Goal: Complete application form

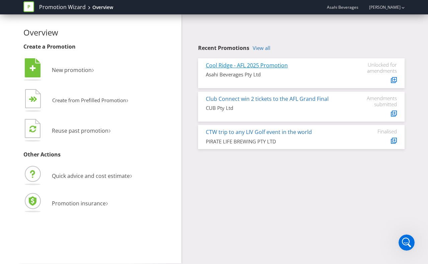
click at [235, 65] on link "Cool Ridge - AFL 2025 Promotion" at bounding box center [247, 65] width 82 height 7
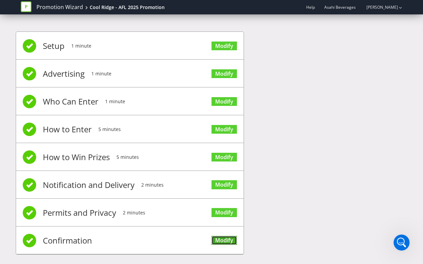
click at [233, 243] on link "Modify" at bounding box center [223, 240] width 25 height 9
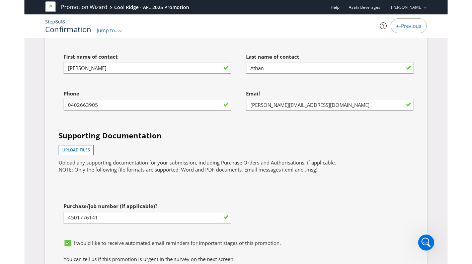
scroll to position [2007, 0]
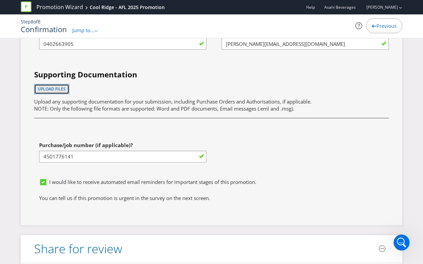
click at [52, 84] on button "Upload files" at bounding box center [51, 89] width 35 height 10
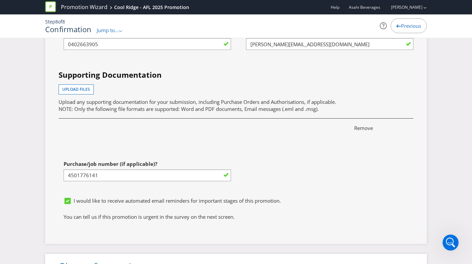
scroll to position [2020, 0]
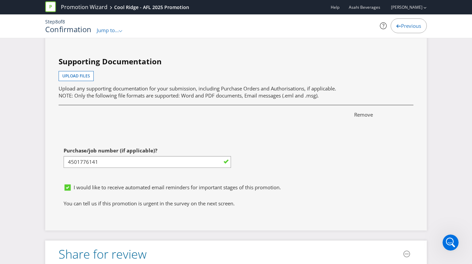
drag, startPoint x: 466, startPoint y: 24, endPoint x: 461, endPoint y: 26, distance: 4.9
click at [428, 24] on div "Step 8 of 8 Confirmation Jump to... .st0{fill-rule:evenodd;clip-rule:evenodd;} …" at bounding box center [236, 26] width 472 height 24
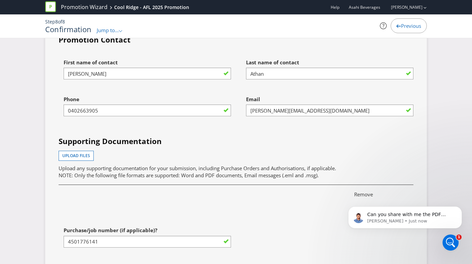
scroll to position [0, 0]
drag, startPoint x: 324, startPoint y: 200, endPoint x: 332, endPoint y: 200, distance: 8.4
click at [324, 200] on div "Remove" at bounding box center [236, 197] width 365 height 31
click at [428, 209] on icon "Dismiss notification" at bounding box center [460, 208] width 4 height 4
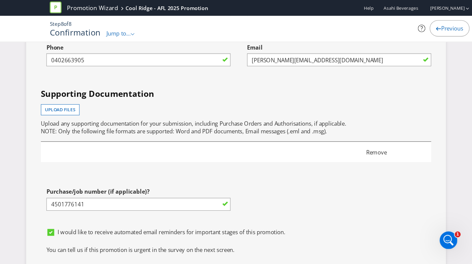
scroll to position [1997, 0]
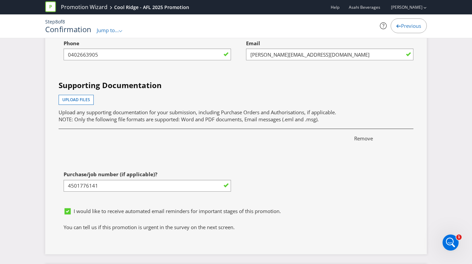
click at [359, 135] on span "Remove" at bounding box center [377, 138] width 57 height 7
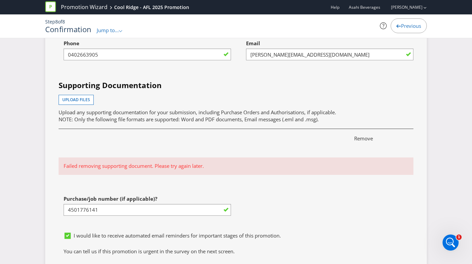
click at [114, 162] on p "Failed removing supporting document. Please try again later." at bounding box center [236, 165] width 345 height 7
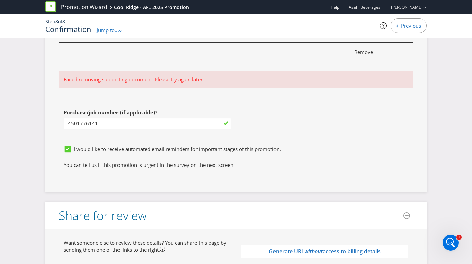
scroll to position [2021, 0]
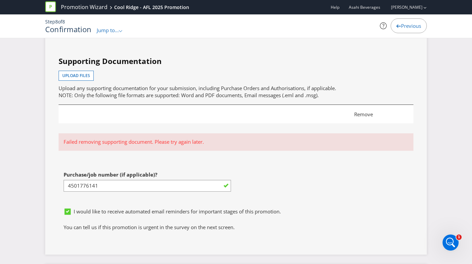
click at [356, 111] on span "Remove" at bounding box center [377, 114] width 57 height 7
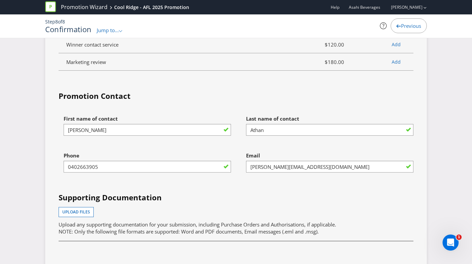
scroll to position [1951, 0]
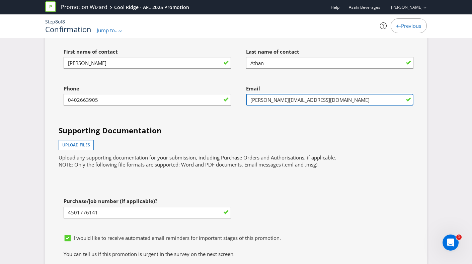
click at [275, 94] on input "[PERSON_NAME][EMAIL_ADDRESS][DOMAIN_NAME]" at bounding box center [329, 100] width 167 height 12
click at [352, 94] on input "[PERSON_NAME][EMAIL_ADDRESS][DOMAIN_NAME]" at bounding box center [329, 100] width 167 height 12
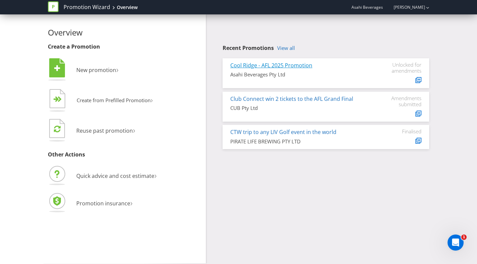
click at [247, 66] on link "Cool Ridge - AFL 2025 Promotion" at bounding box center [271, 65] width 82 height 7
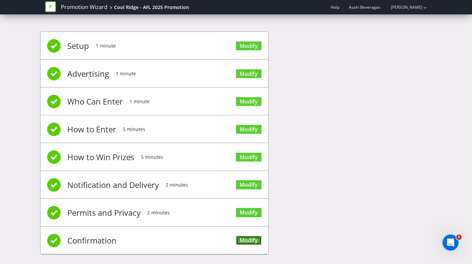
click at [253, 241] on link "Modify" at bounding box center [248, 240] width 25 height 9
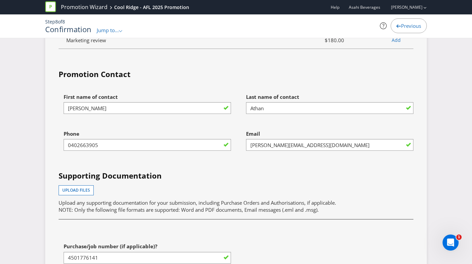
scroll to position [1922, 0]
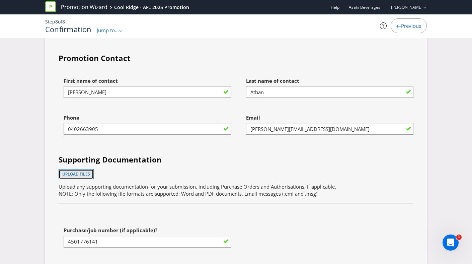
click at [82, 171] on span "Upload files" at bounding box center [76, 174] width 28 height 6
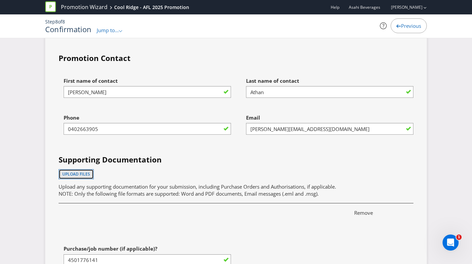
click at [69, 169] on button "Upload files" at bounding box center [76, 174] width 35 height 10
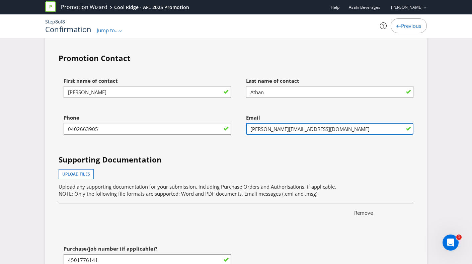
click at [309, 123] on input "[PERSON_NAME][EMAIL_ADDRESS][DOMAIN_NAME]" at bounding box center [329, 129] width 167 height 12
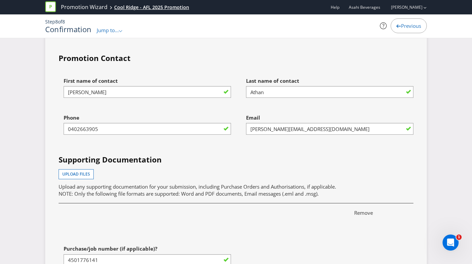
click at [135, 6] on div "Cool Ridge - AFL 2025 Promotion" at bounding box center [151, 7] width 75 height 7
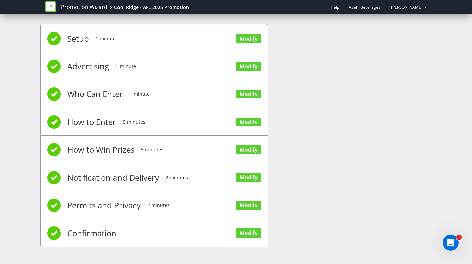
scroll to position [7, 0]
click at [251, 235] on link "Modify" at bounding box center [248, 232] width 25 height 9
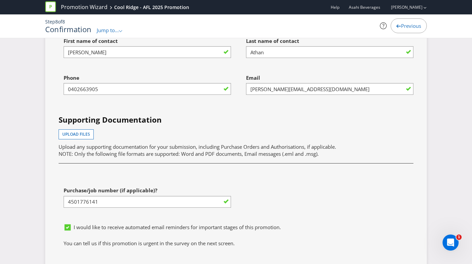
scroll to position [1972, 0]
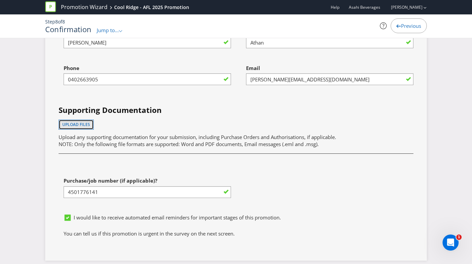
click at [85, 121] on span "Upload files" at bounding box center [76, 124] width 28 height 6
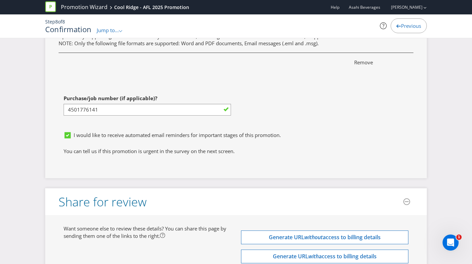
scroll to position [2070, 0]
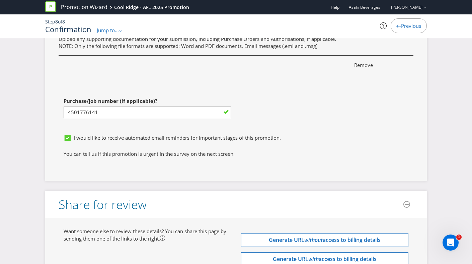
click at [471, 3] on nav "Promotion Wizard Cool Ridge - AFL 2025 Promotion Help Asahi Beverages Rochelle …" at bounding box center [236, 7] width 472 height 14
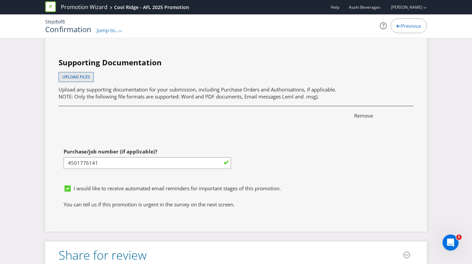
scroll to position [2016, 0]
